Goal: Find specific page/section: Find specific page/section

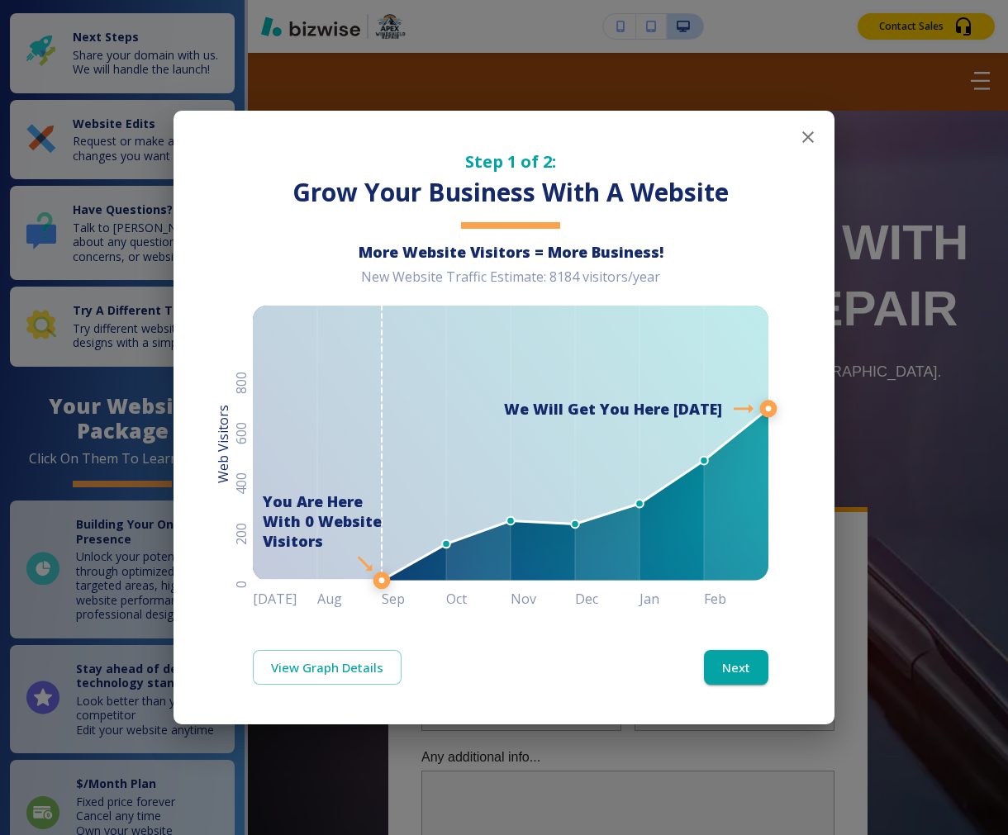
click at [813, 137] on icon "button" at bounding box center [808, 137] width 20 height 20
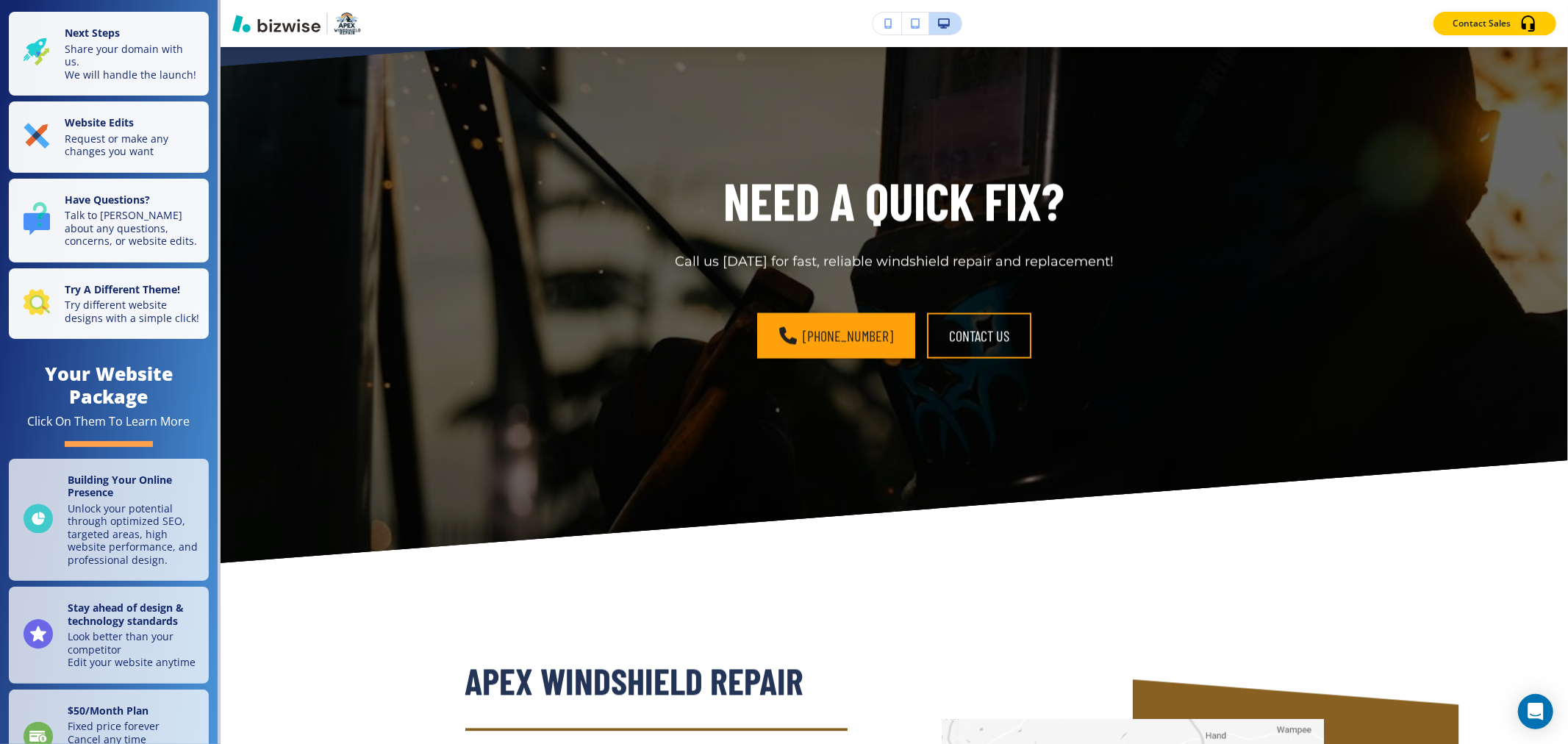
scroll to position [6860, 0]
